Goal: Communication & Community: Answer question/provide support

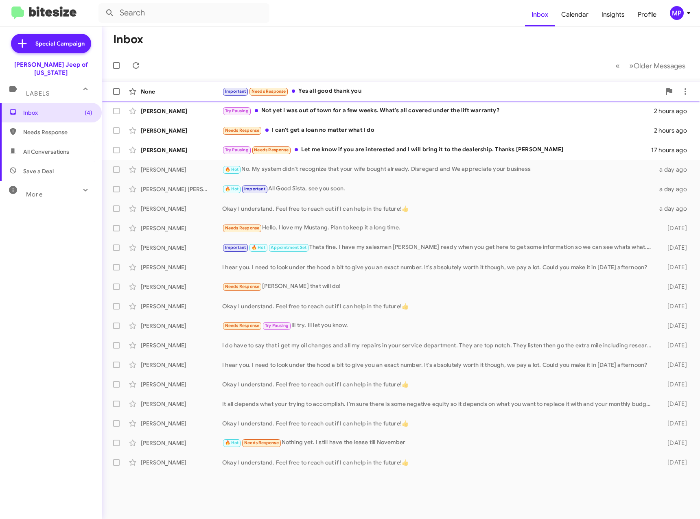
click at [393, 90] on div "Important Needs Response Yes all good thank you" at bounding box center [441, 91] width 439 height 9
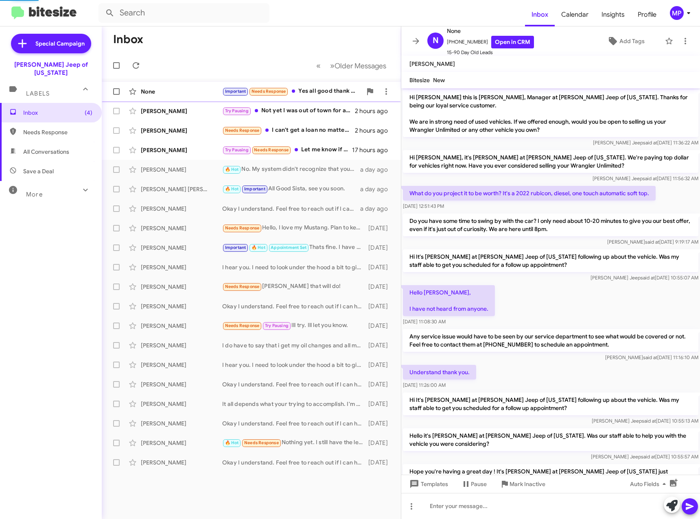
scroll to position [387, 0]
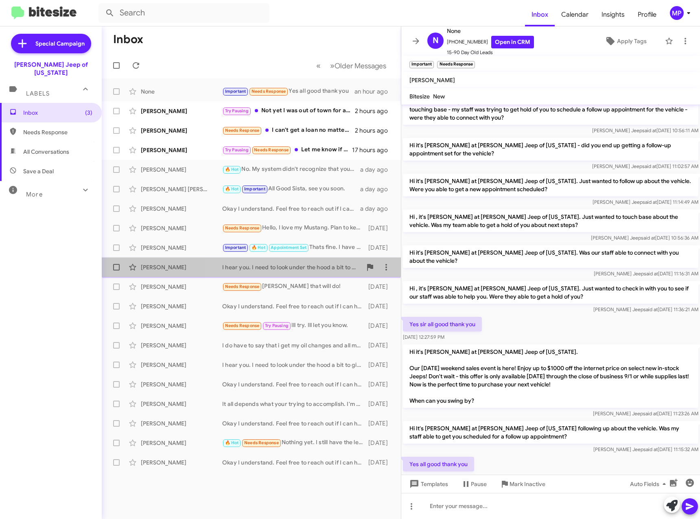
click at [279, 268] on div "I hear you. I need to look under the hood a bit to give you an exact number. It…" at bounding box center [292, 267] width 140 height 8
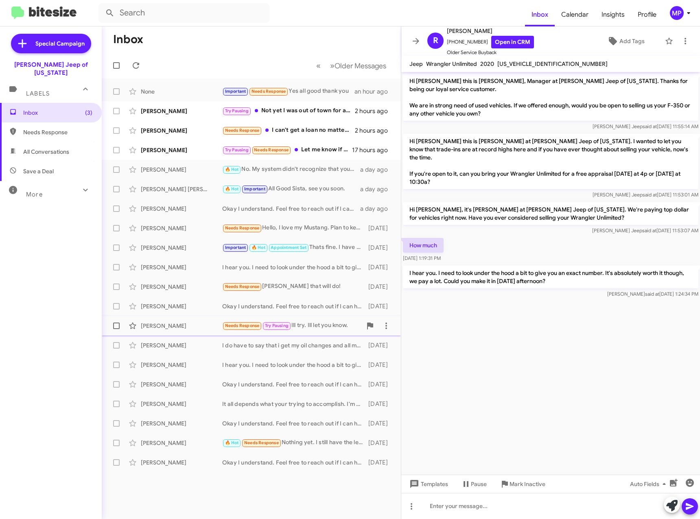
click at [311, 331] on div "[PERSON_NAME] Needs Response Try Pausing Ill try. Ill let you know. [DATE]" at bounding box center [251, 326] width 286 height 16
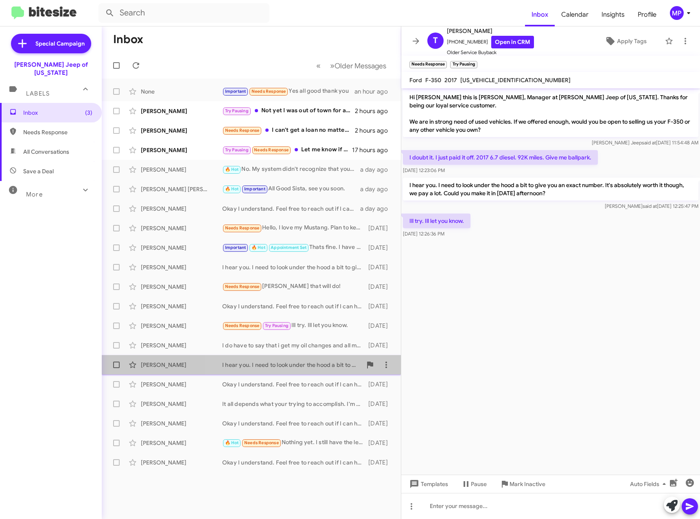
click at [296, 358] on div "[PERSON_NAME] I hear you. I need to look under the hood a bit to give you an ex…" at bounding box center [251, 365] width 286 height 16
